Goal: Find specific page/section: Find specific page/section

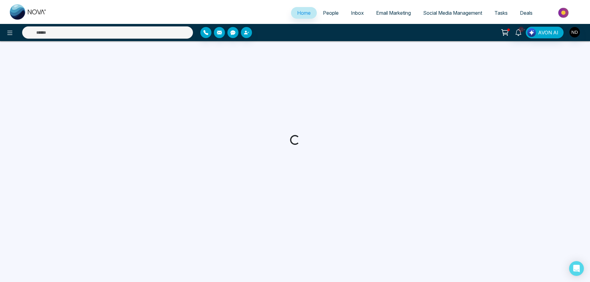
select select "*"
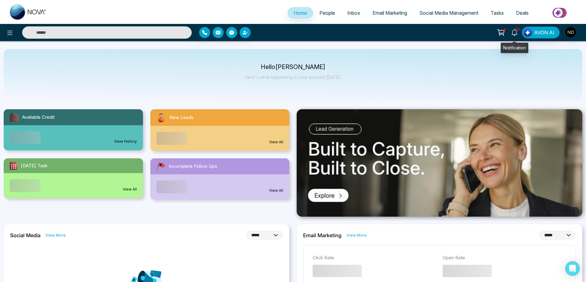
click at [518, 34] on icon at bounding box center [515, 32] width 7 height 7
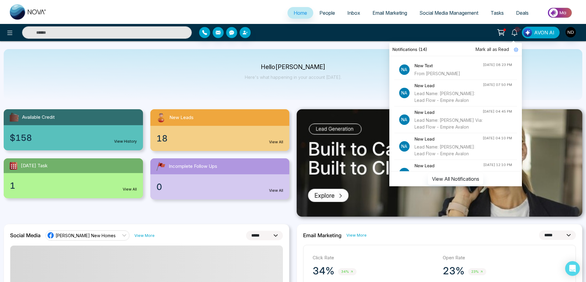
click at [451, 68] on h4 "New Text" at bounding box center [449, 65] width 68 height 7
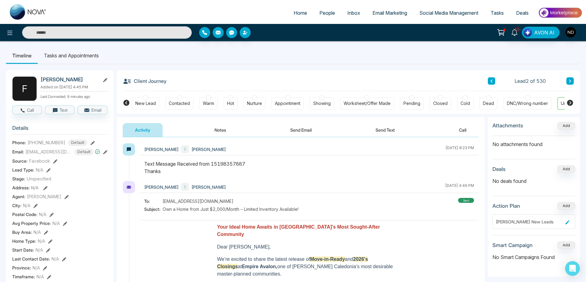
click at [496, 79] on div "Lead 2 of 530" at bounding box center [531, 80] width 86 height 7
click at [496, 82] on div "Lead 2 of 530" at bounding box center [531, 80] width 86 height 7
click at [492, 81] on icon at bounding box center [491, 81] width 3 height 4
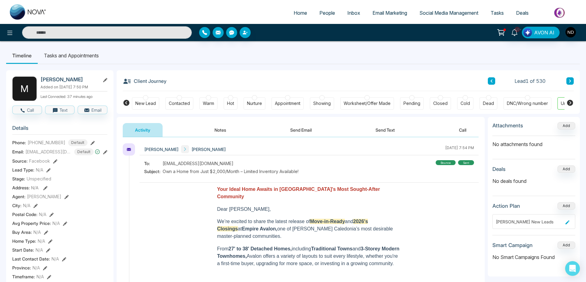
click at [95, 32] on input "text" at bounding box center [107, 32] width 170 height 12
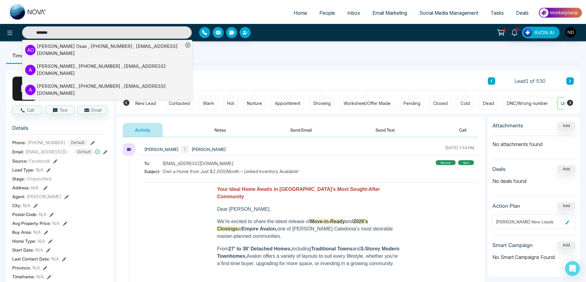
type input "*******"
click at [74, 49] on div "[PERSON_NAME] , [PHONE_NUMBER] , [EMAIL_ADDRESS][DOMAIN_NAME]" at bounding box center [110, 50] width 146 height 14
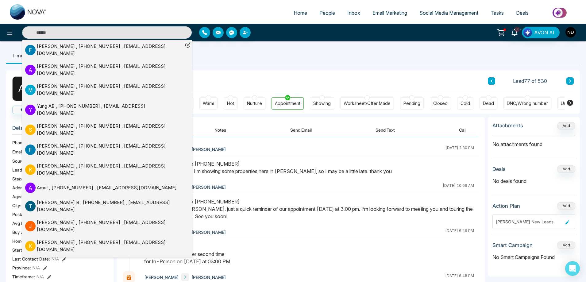
click at [358, 186] on div "[PERSON_NAME] [PERSON_NAME] [DATE] 10:09 AM" at bounding box center [309, 187] width 339 height 12
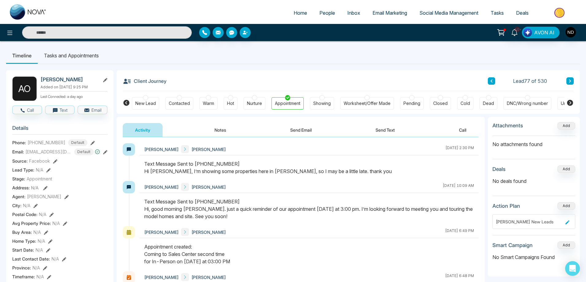
click at [274, 150] on div "[PERSON_NAME] [PERSON_NAME] [DATE] 2:30 PM" at bounding box center [309, 149] width 339 height 12
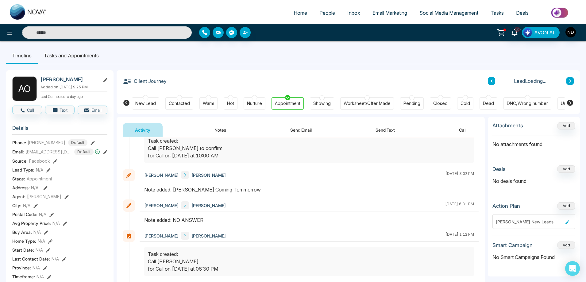
scroll to position [695, 0]
